Goal: Navigation & Orientation: Find specific page/section

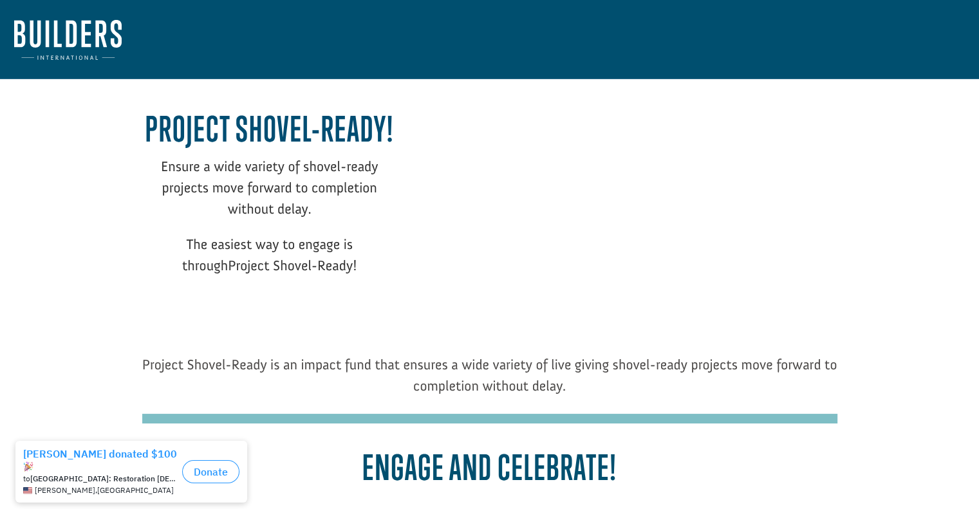
click at [106, 39] on img at bounding box center [68, 40] width 108 height 40
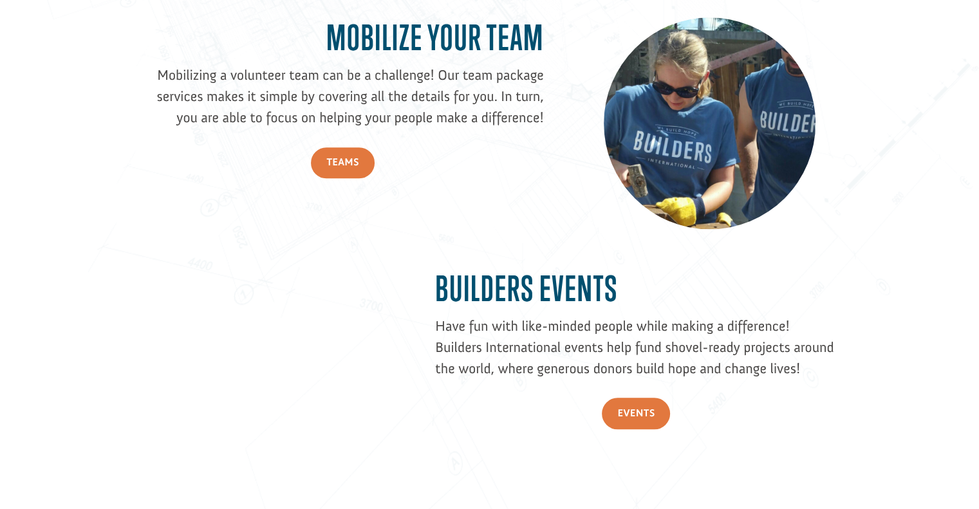
scroll to position [1288, 0]
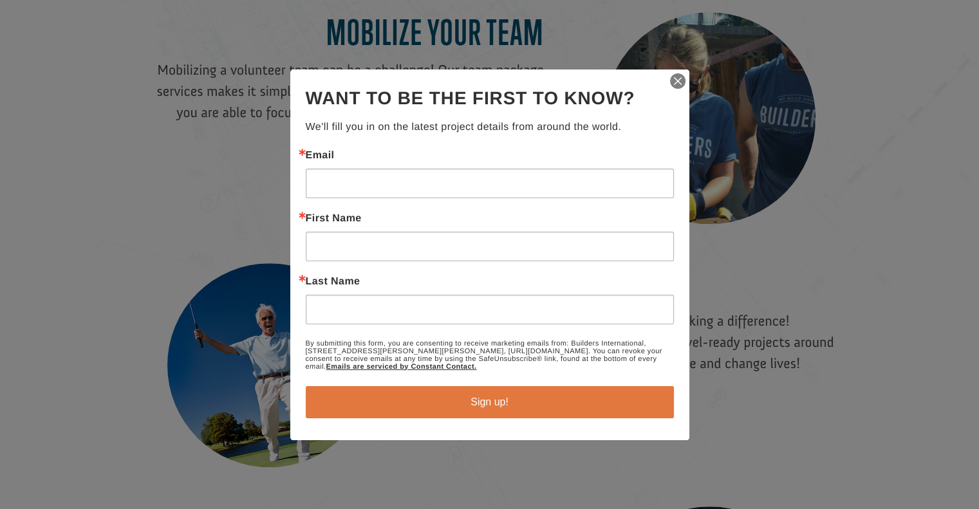
click at [681, 78] on img "button" at bounding box center [678, 81] width 18 height 18
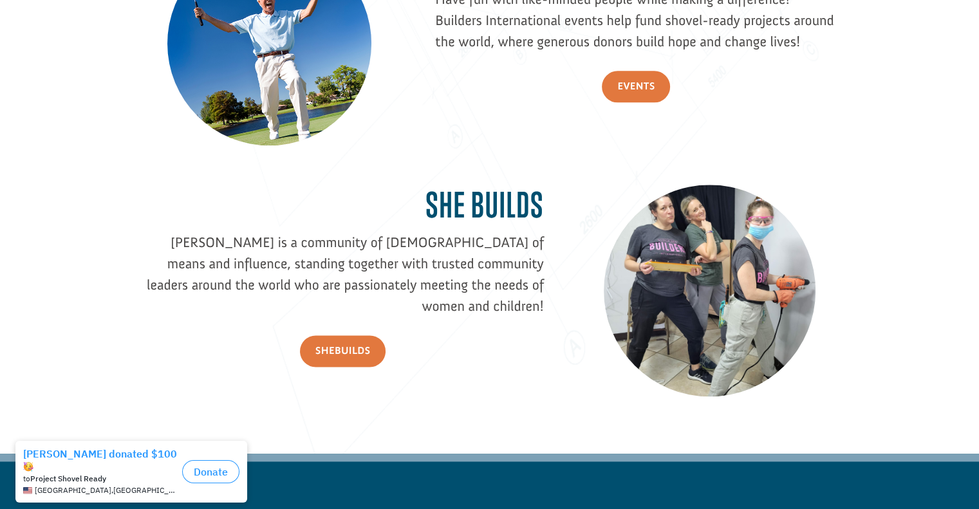
scroll to position [1923, 0]
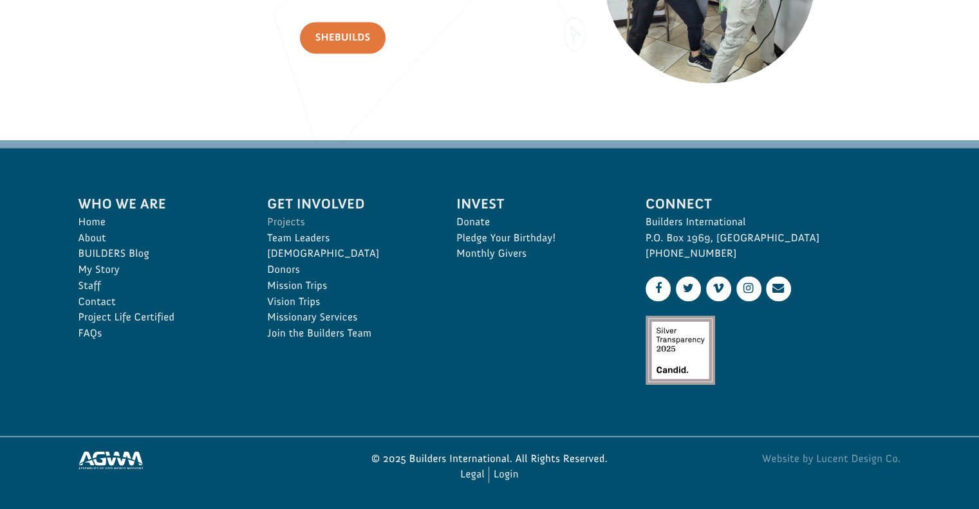
click at [281, 218] on link "Projects" at bounding box center [347, 222] width 161 height 16
